Goal: Check status: Check status

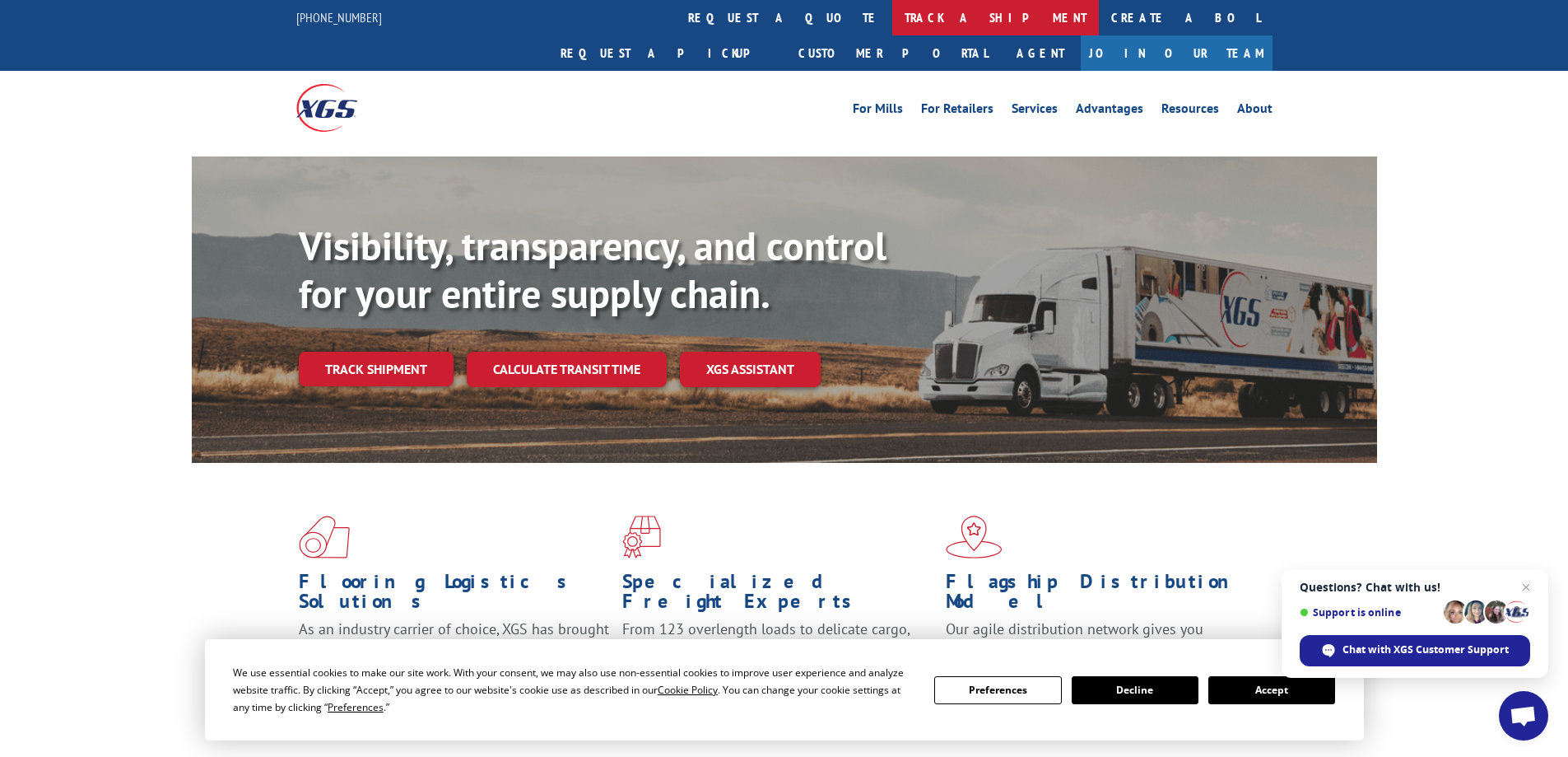
click at [892, 24] on link "track a shipment" at bounding box center [995, 17] width 207 height 36
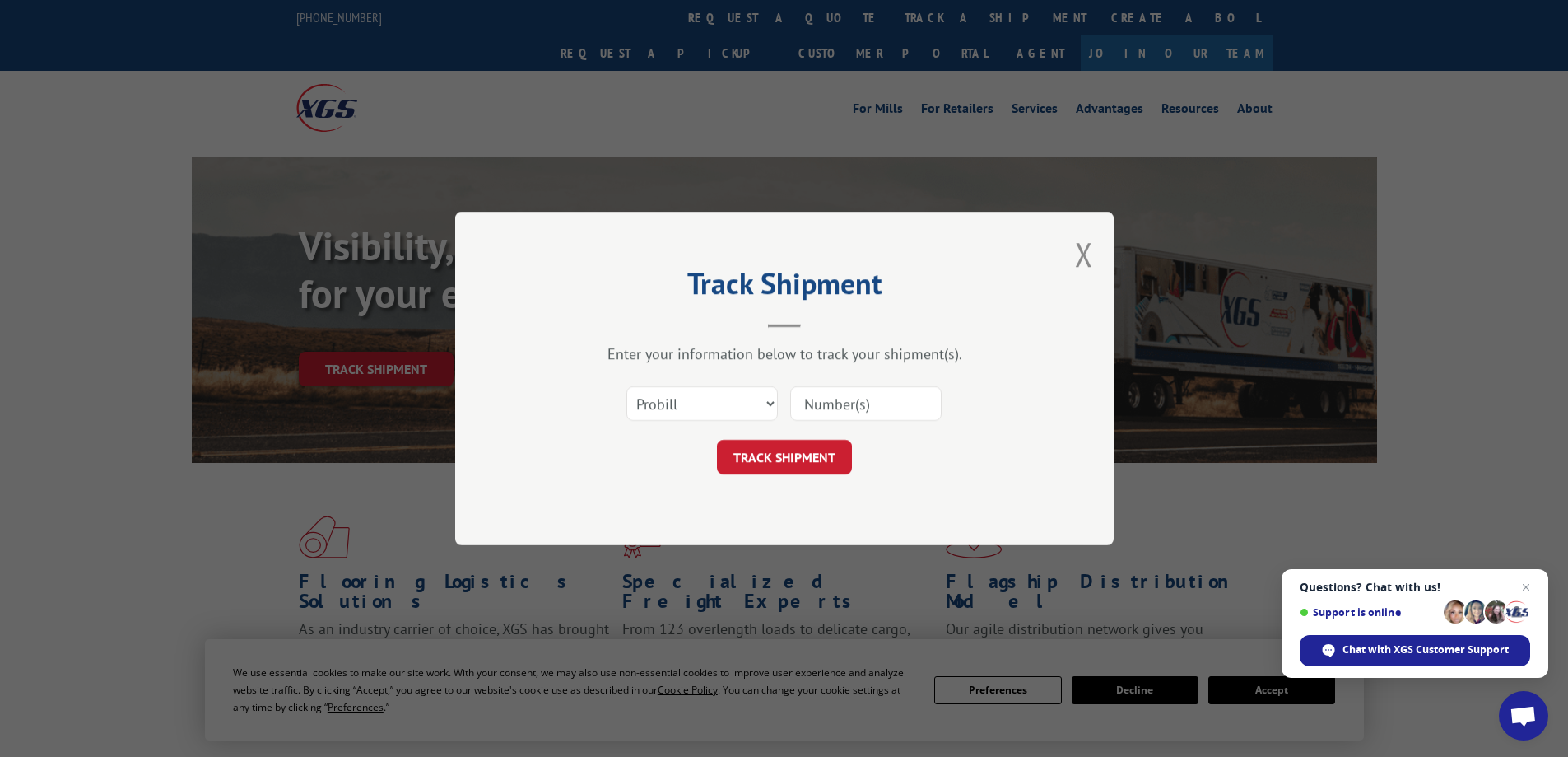
click at [821, 410] on input at bounding box center [866, 404] width 152 height 35
paste input "17587224"
type input "17587224"
click at [782, 467] on button "TRACK SHIPMENT" at bounding box center [784, 457] width 135 height 35
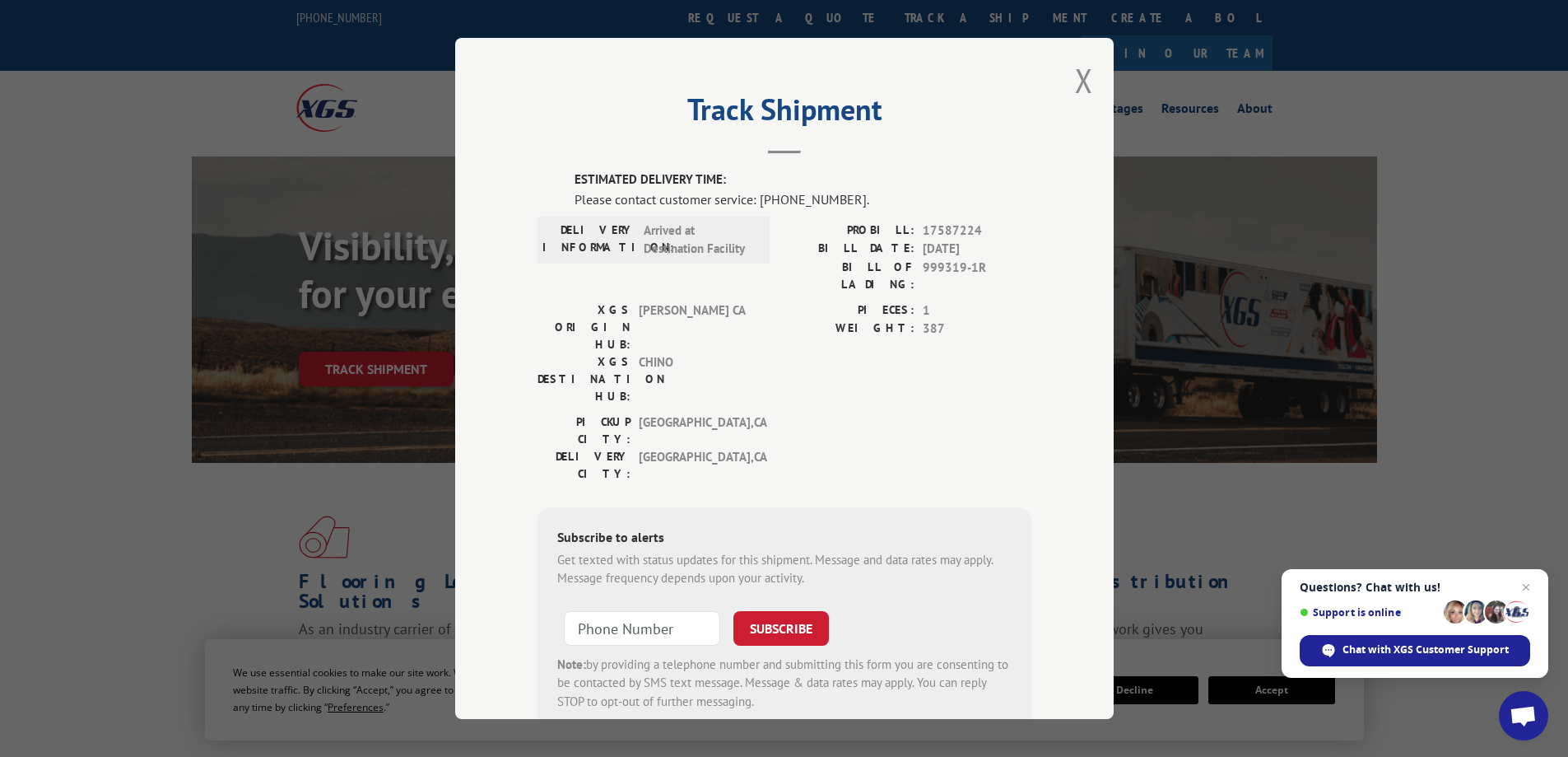
click at [936, 227] on span "17587224" at bounding box center [977, 231] width 109 height 19
copy span "17587224"
click at [1075, 88] on button "Close modal" at bounding box center [1083, 80] width 18 height 43
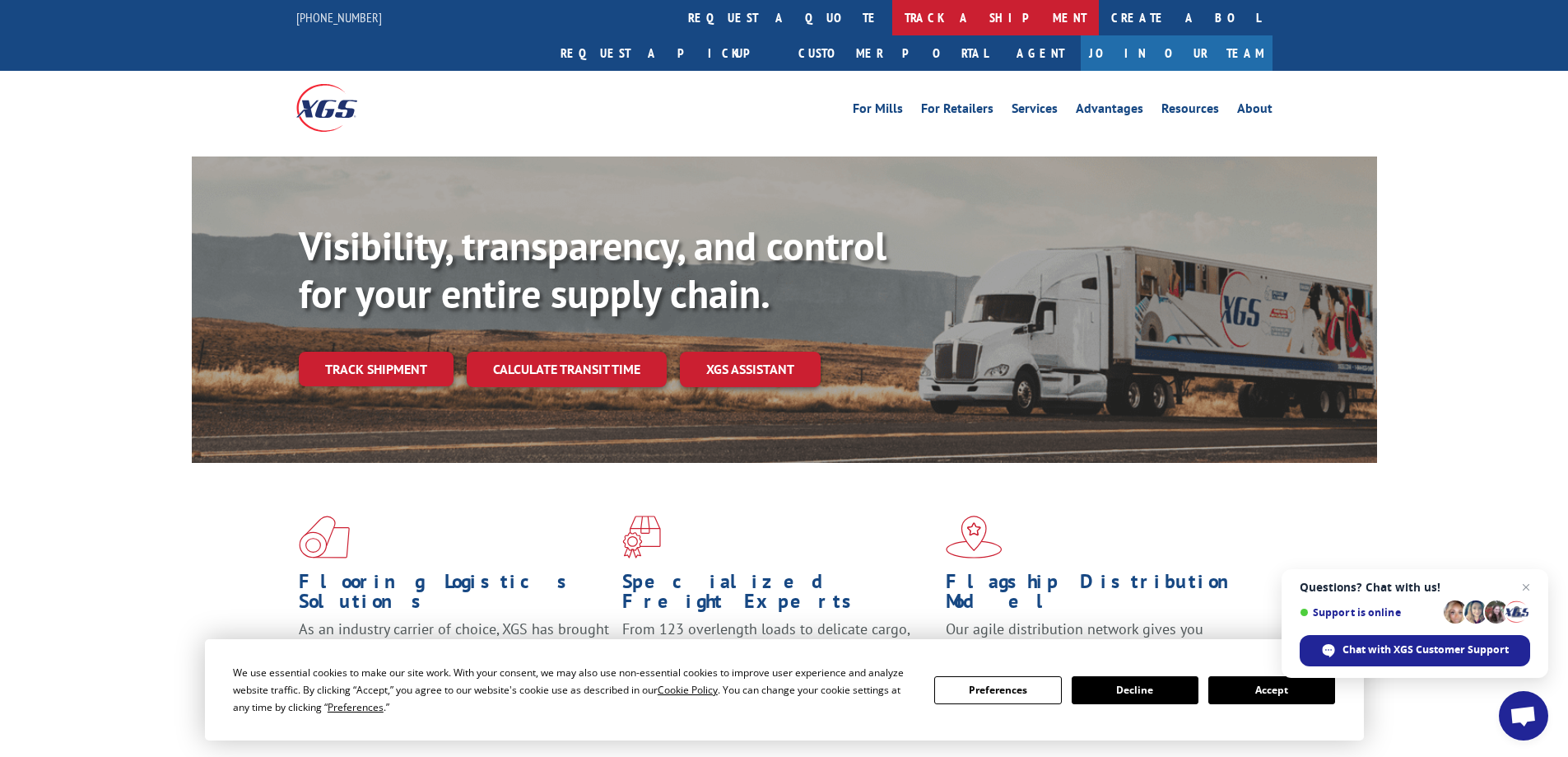
click at [892, 16] on link "track a shipment" at bounding box center [995, 17] width 207 height 36
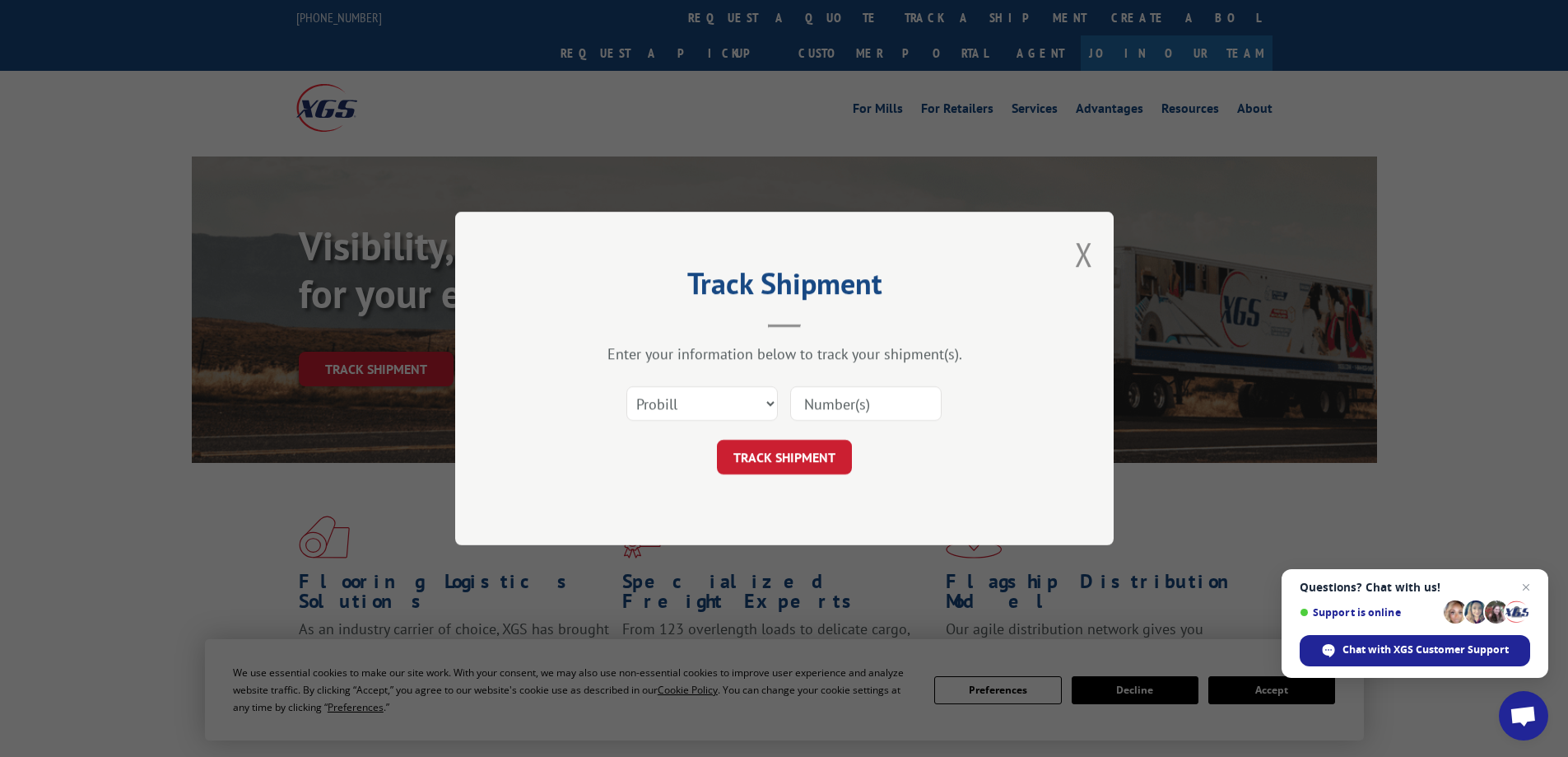
click at [847, 406] on input at bounding box center [866, 404] width 152 height 35
paste input "17587232"
type input "17587232"
click at [783, 456] on button "TRACK SHIPMENT" at bounding box center [784, 457] width 135 height 35
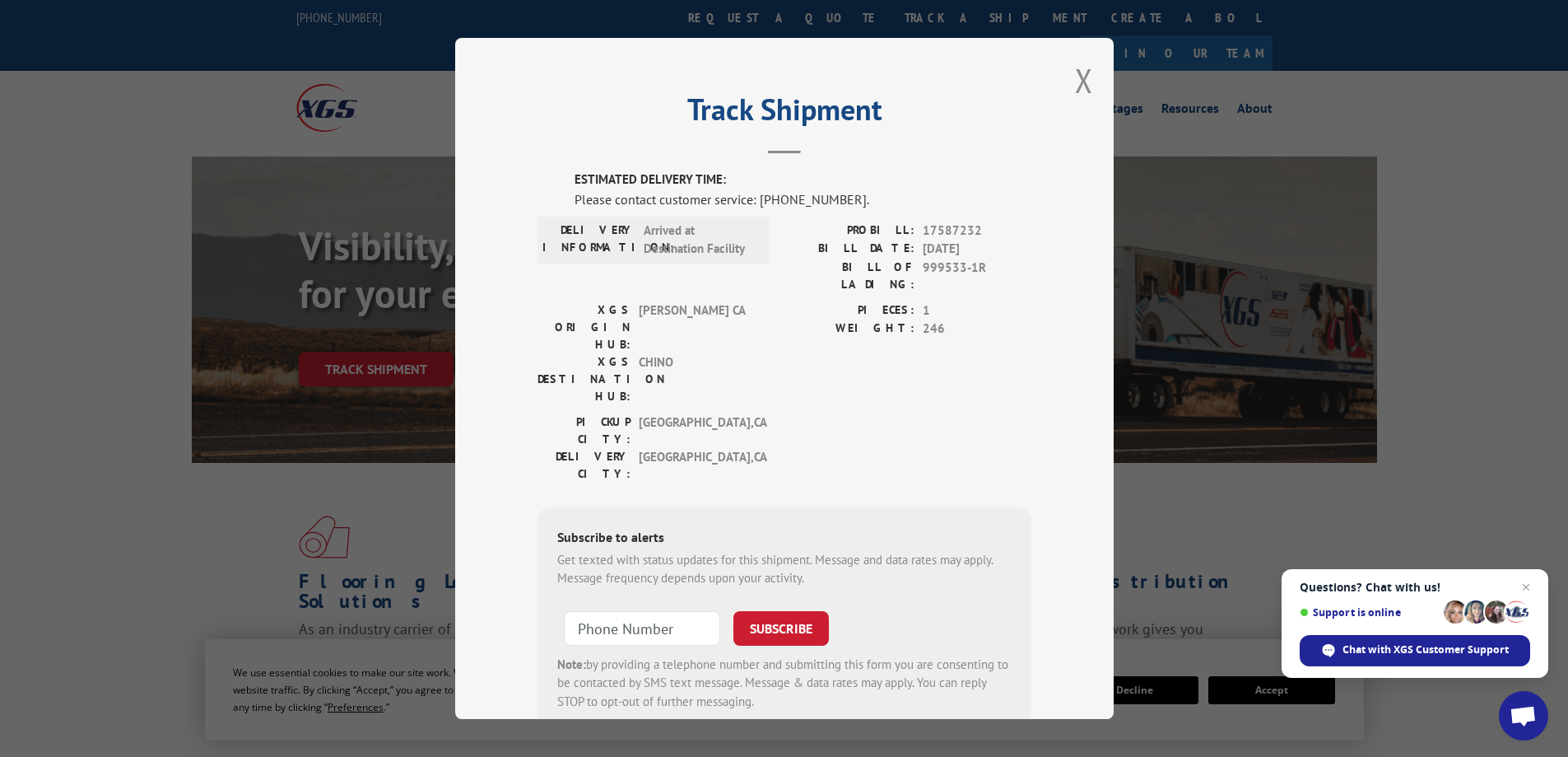
click at [941, 224] on span "17587232" at bounding box center [977, 231] width 109 height 19
copy span "17587232"
drag, startPoint x: 1082, startPoint y: 89, endPoint x: 933, endPoint y: 31, distance: 159.9
click at [1081, 88] on button "Close modal" at bounding box center [1083, 80] width 18 height 43
